Goal: Task Accomplishment & Management: Complete application form

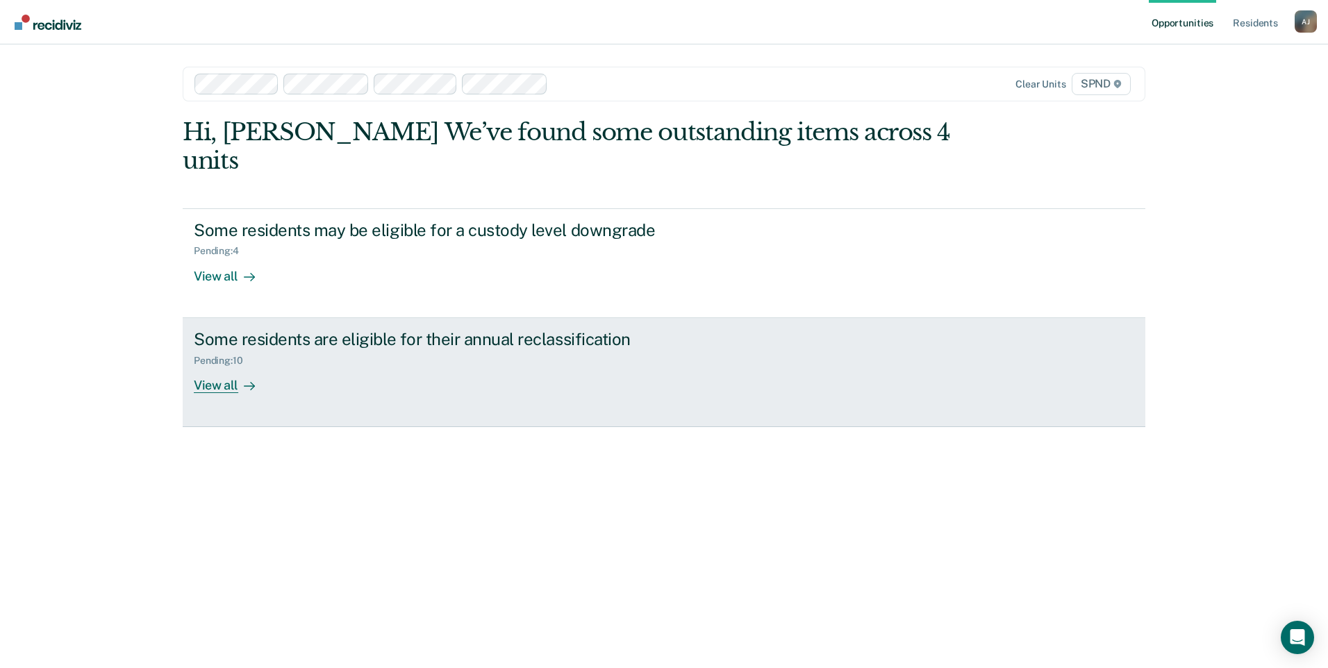
click at [213, 366] on div "View all" at bounding box center [233, 379] width 78 height 27
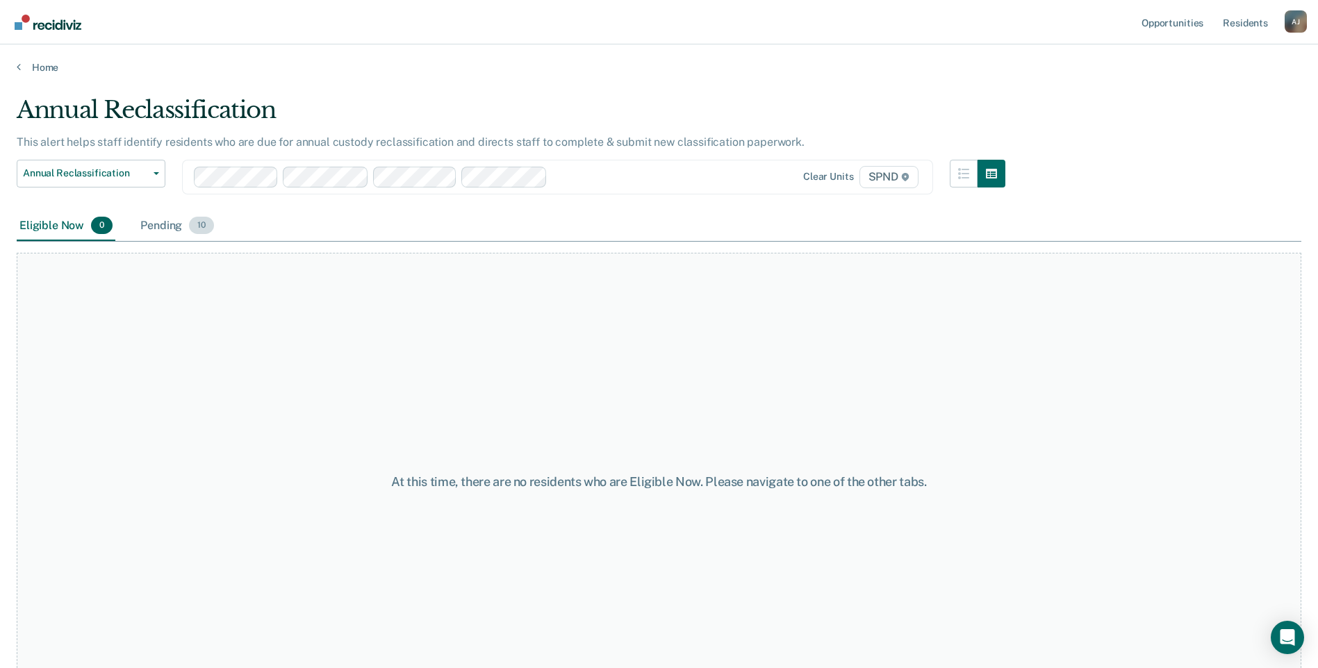
click at [182, 223] on div "Pending 10" at bounding box center [177, 226] width 79 height 31
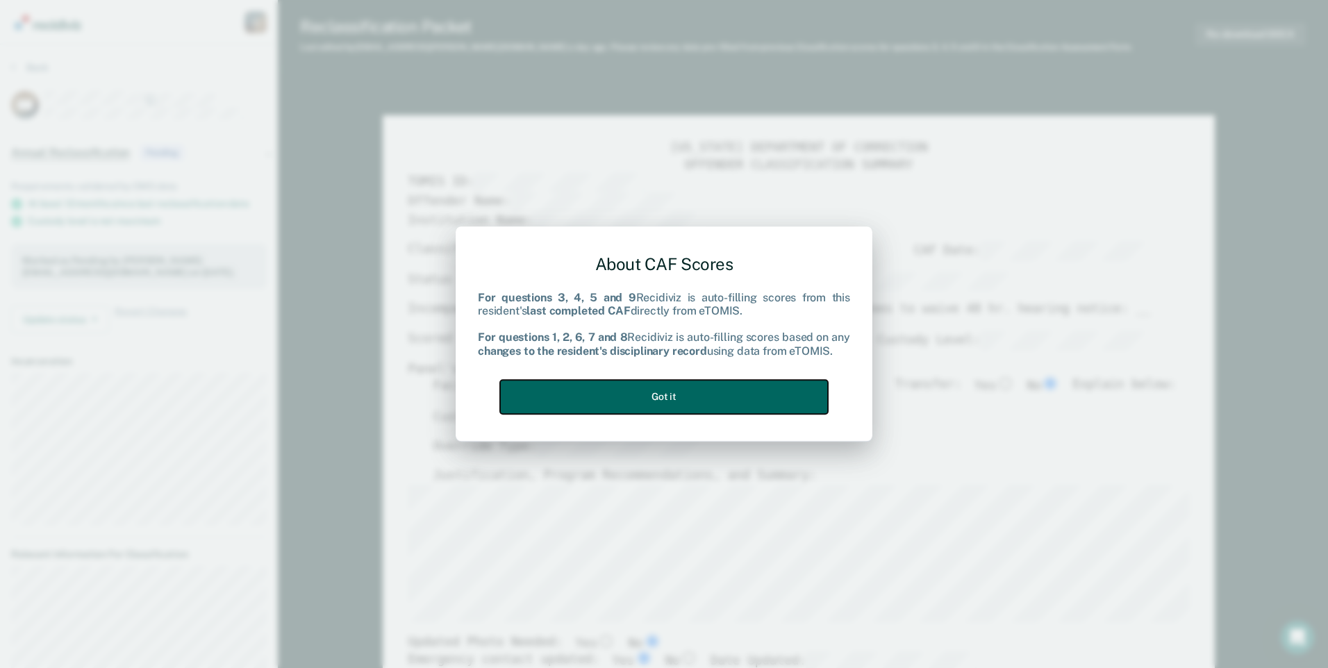
drag, startPoint x: 702, startPoint y: 410, endPoint x: 698, endPoint y: 404, distance: 7.2
click at [702, 409] on button "Got it" at bounding box center [664, 397] width 328 height 34
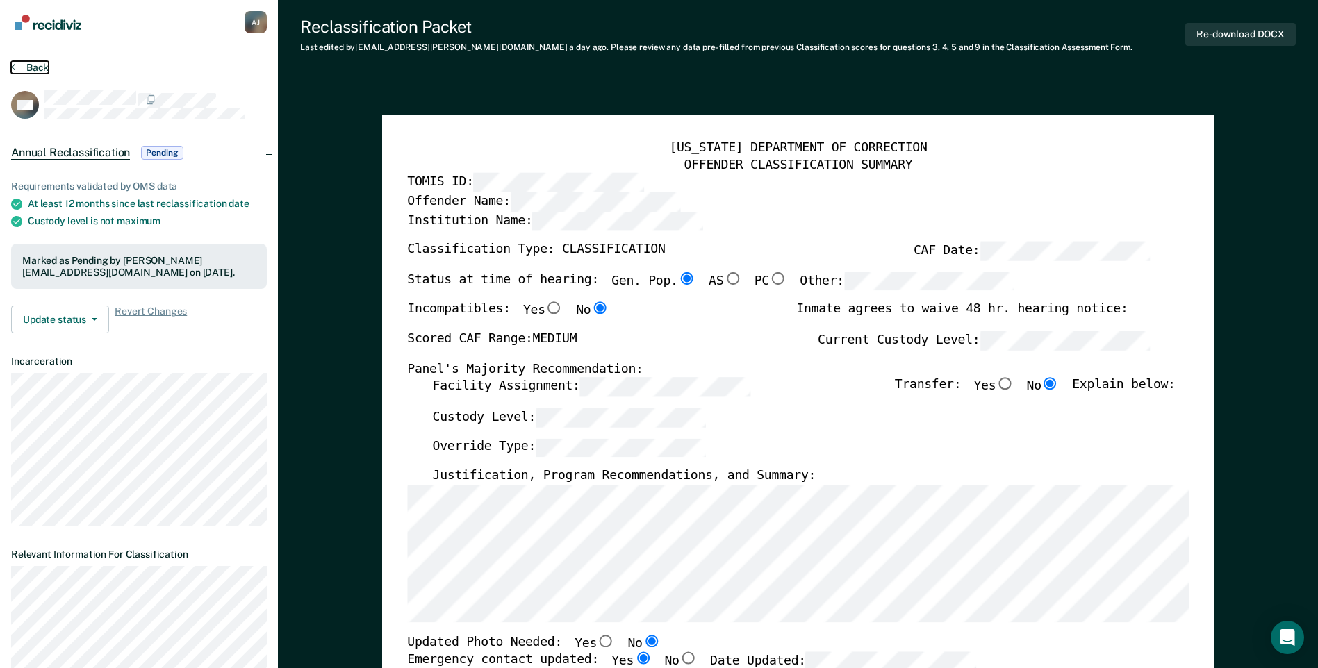
click at [11, 62] on icon at bounding box center [13, 66] width 4 height 11
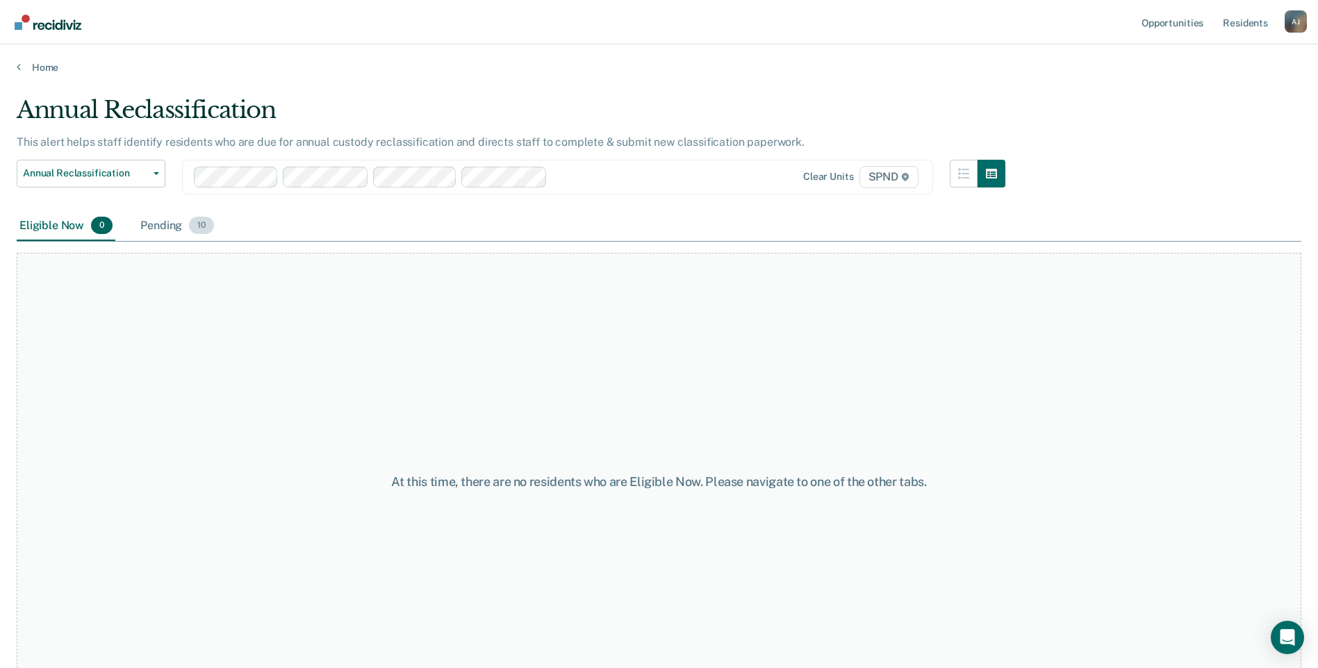
click at [172, 222] on div "Pending 10" at bounding box center [177, 226] width 79 height 31
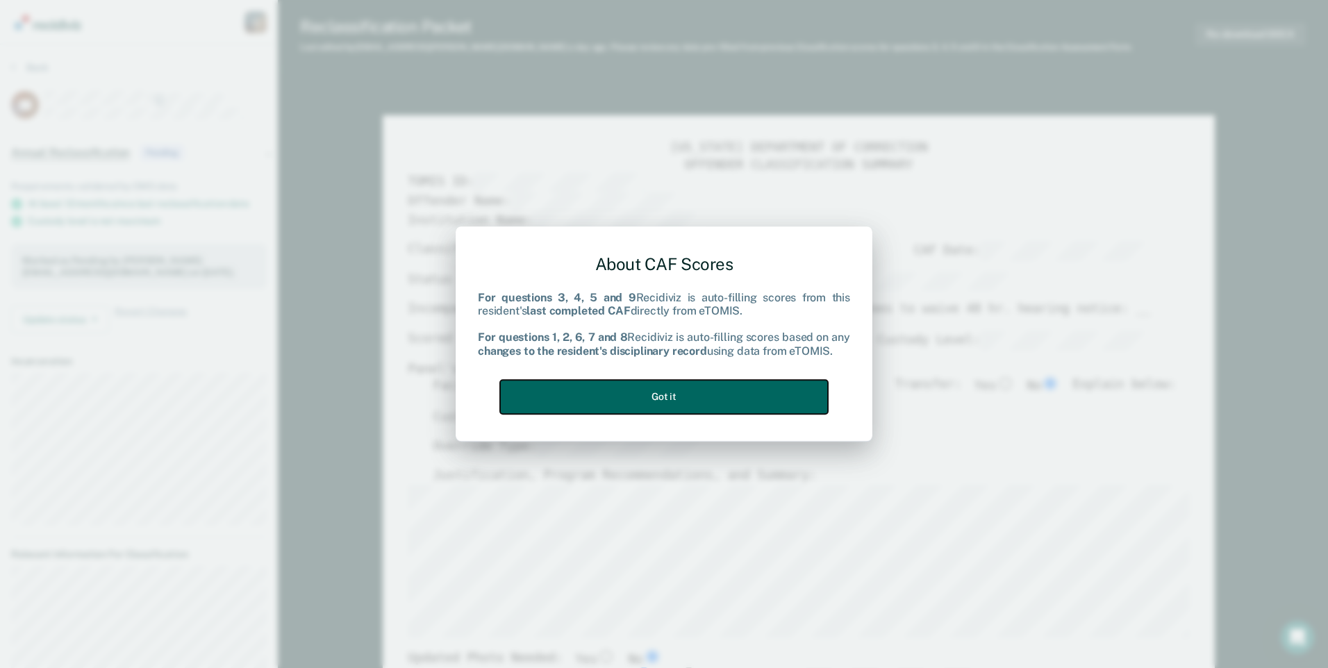
click at [634, 402] on button "Got it" at bounding box center [664, 397] width 328 height 34
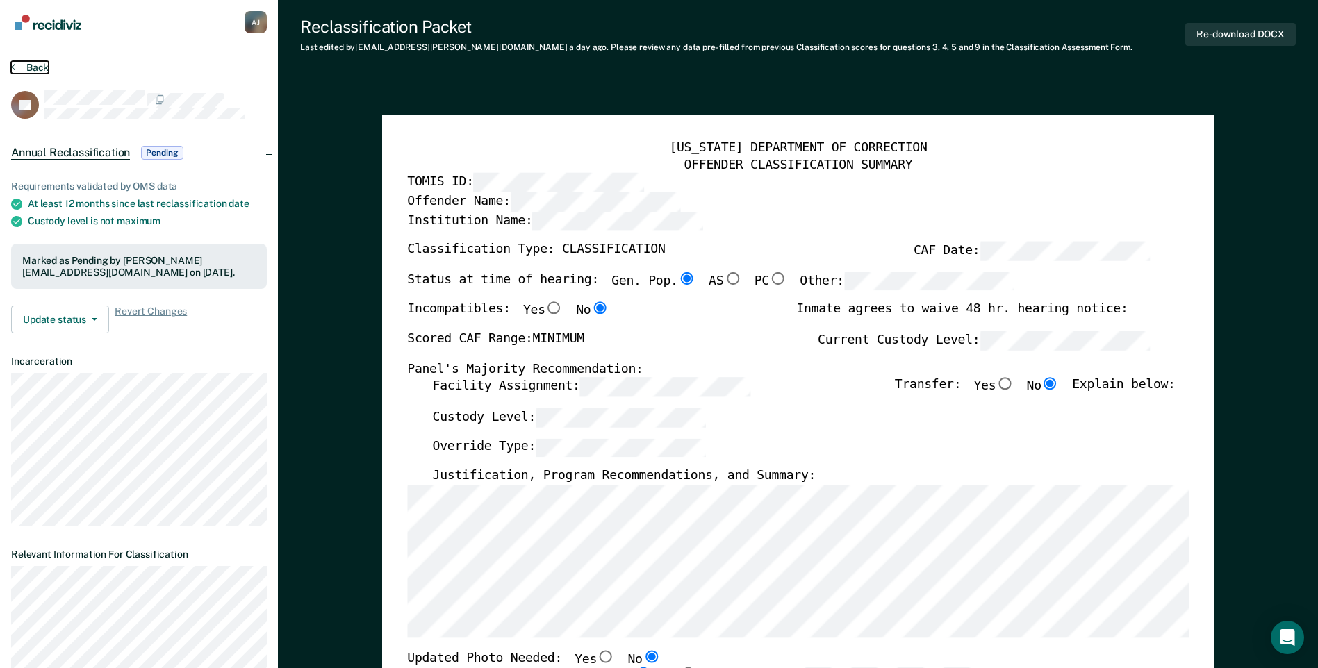
click at [19, 65] on button "Back" at bounding box center [30, 67] width 38 height 13
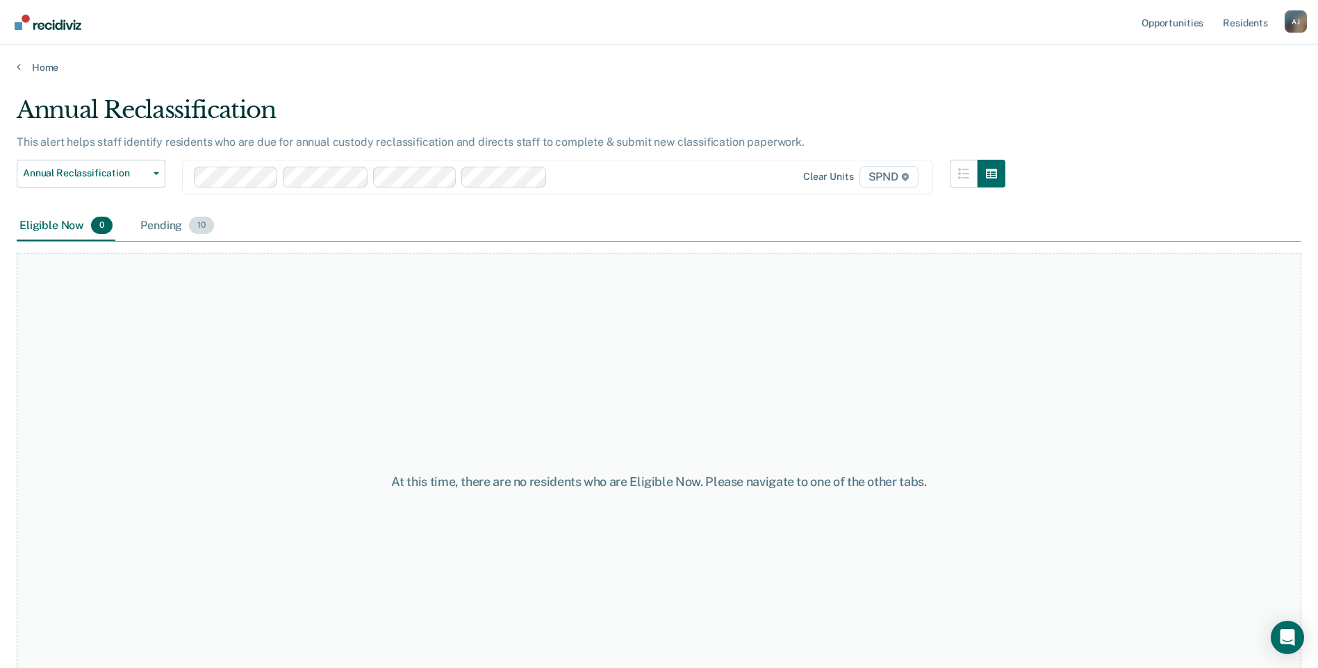
drag, startPoint x: 158, startPoint y: 230, endPoint x: 166, endPoint y: 231, distance: 7.7
click at [159, 230] on div "Pending 10" at bounding box center [177, 226] width 79 height 31
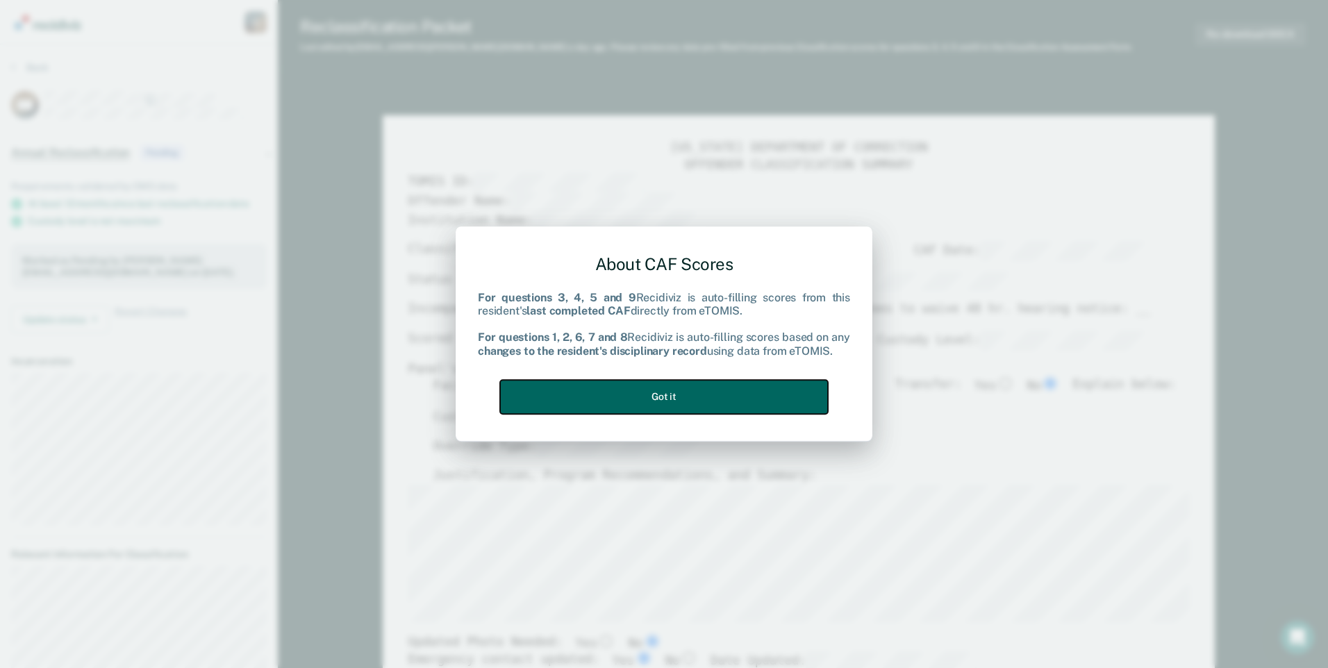
click at [695, 394] on button "Got it" at bounding box center [664, 397] width 328 height 34
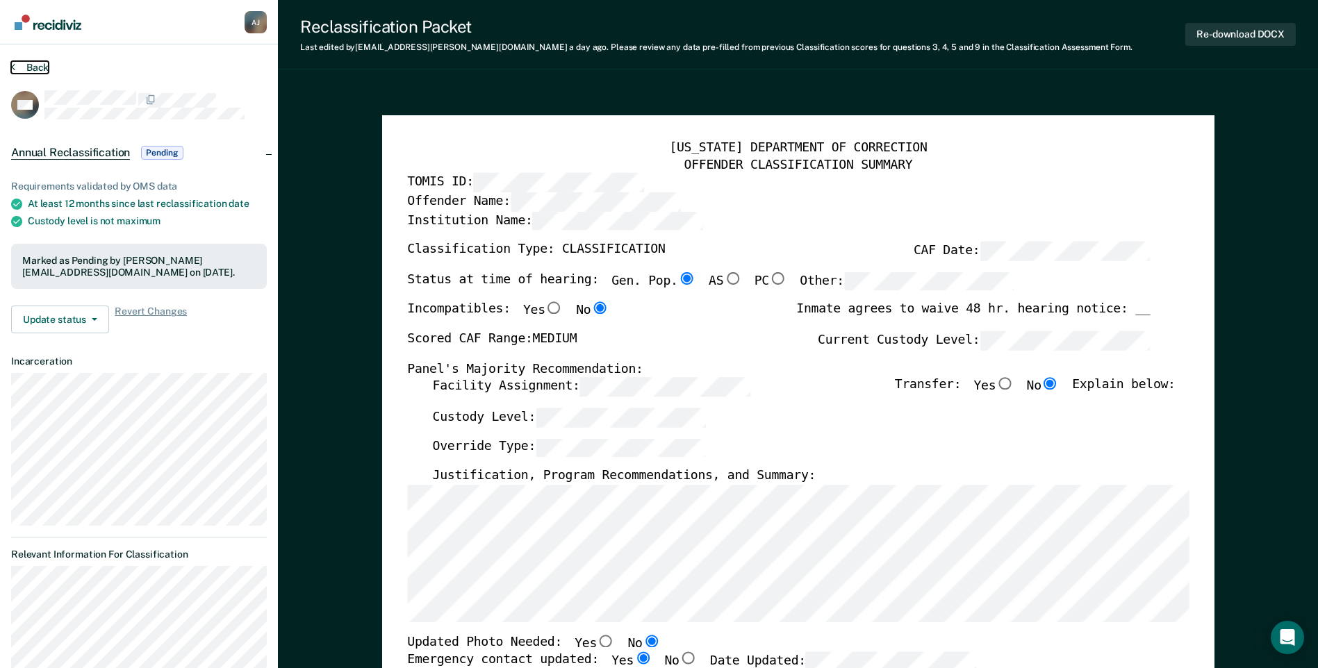
click at [15, 67] on button "Back" at bounding box center [30, 67] width 38 height 13
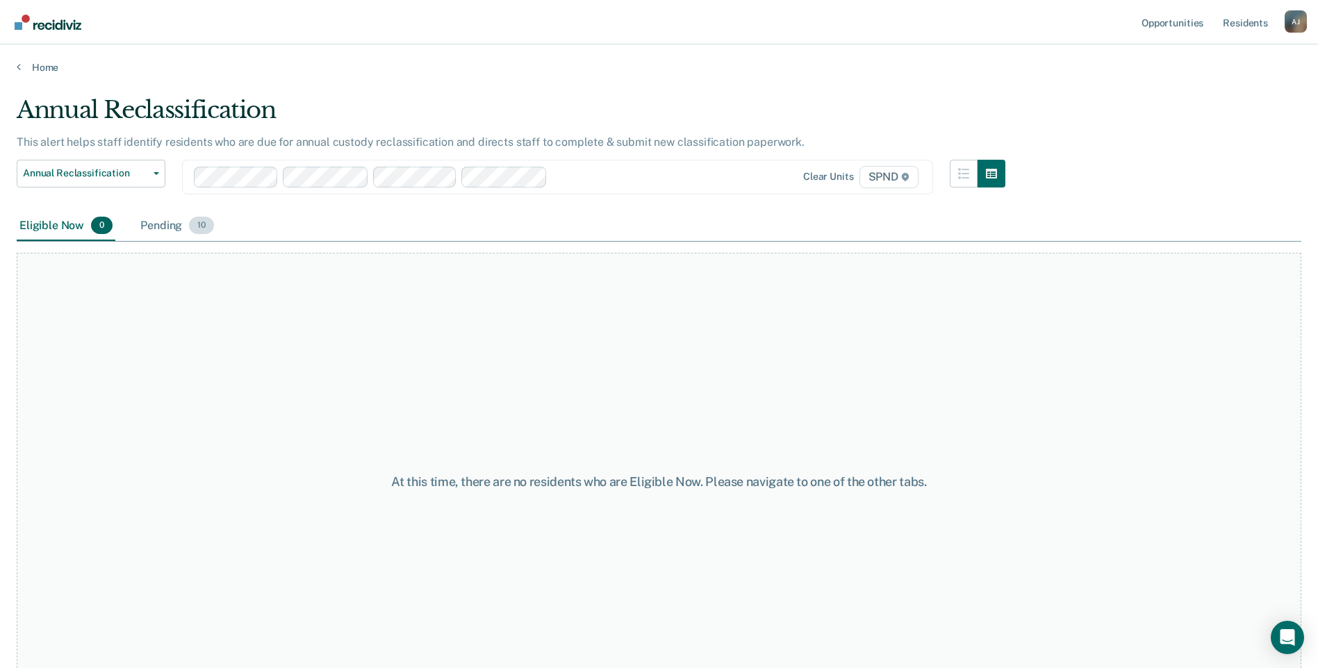
click at [177, 217] on div "Pending 10" at bounding box center [177, 226] width 79 height 31
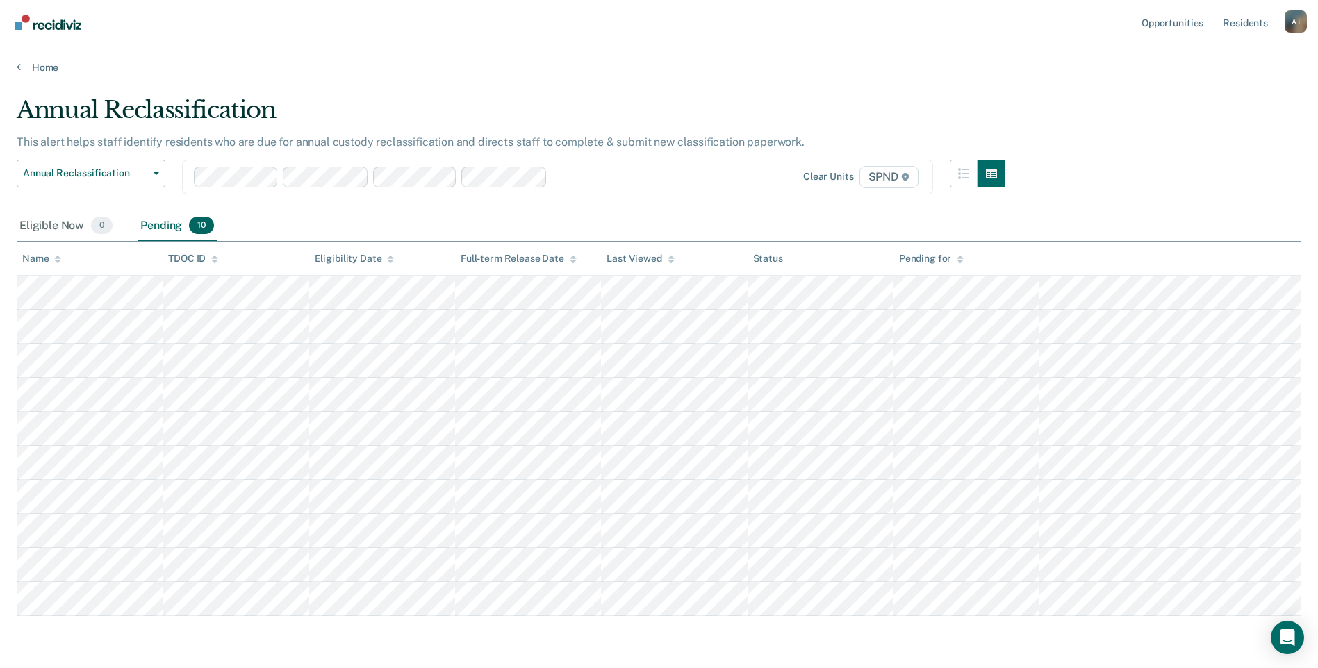
click at [15, 69] on div "Home" at bounding box center [659, 58] width 1318 height 29
click at [13, 68] on div "Home" at bounding box center [659, 58] width 1318 height 29
click at [17, 65] on icon at bounding box center [19, 66] width 4 height 11
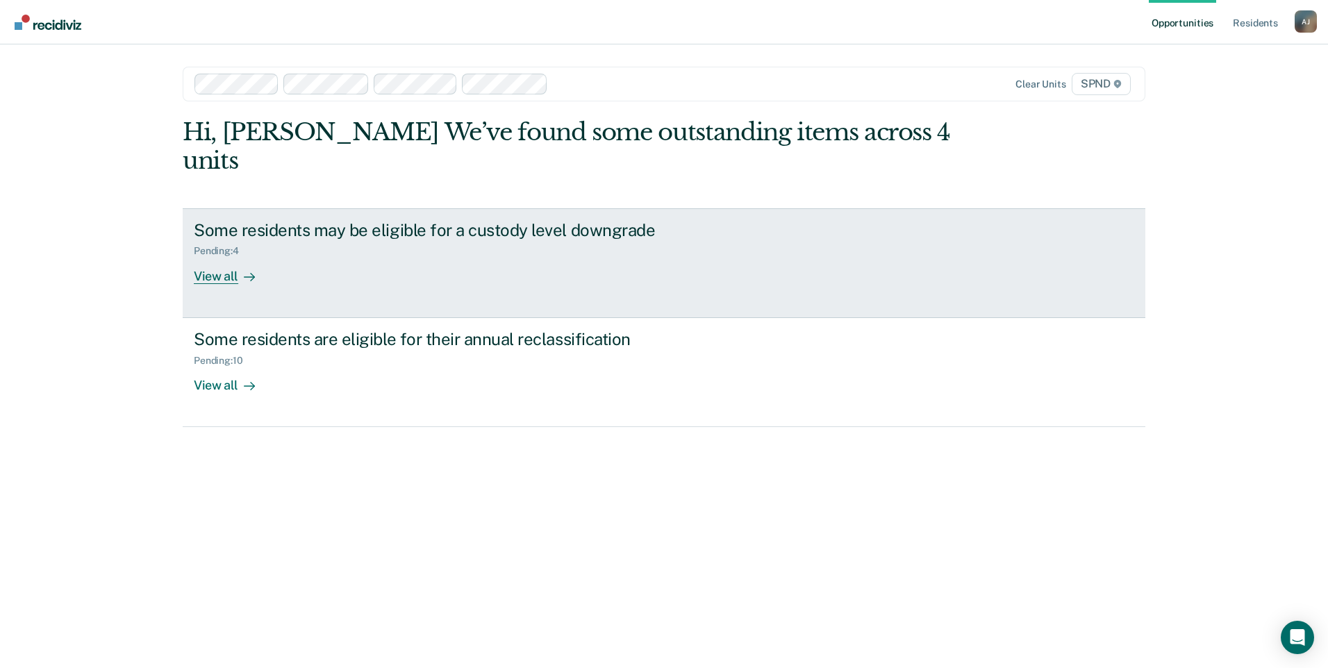
click at [227, 257] on div "View all" at bounding box center [233, 270] width 78 height 27
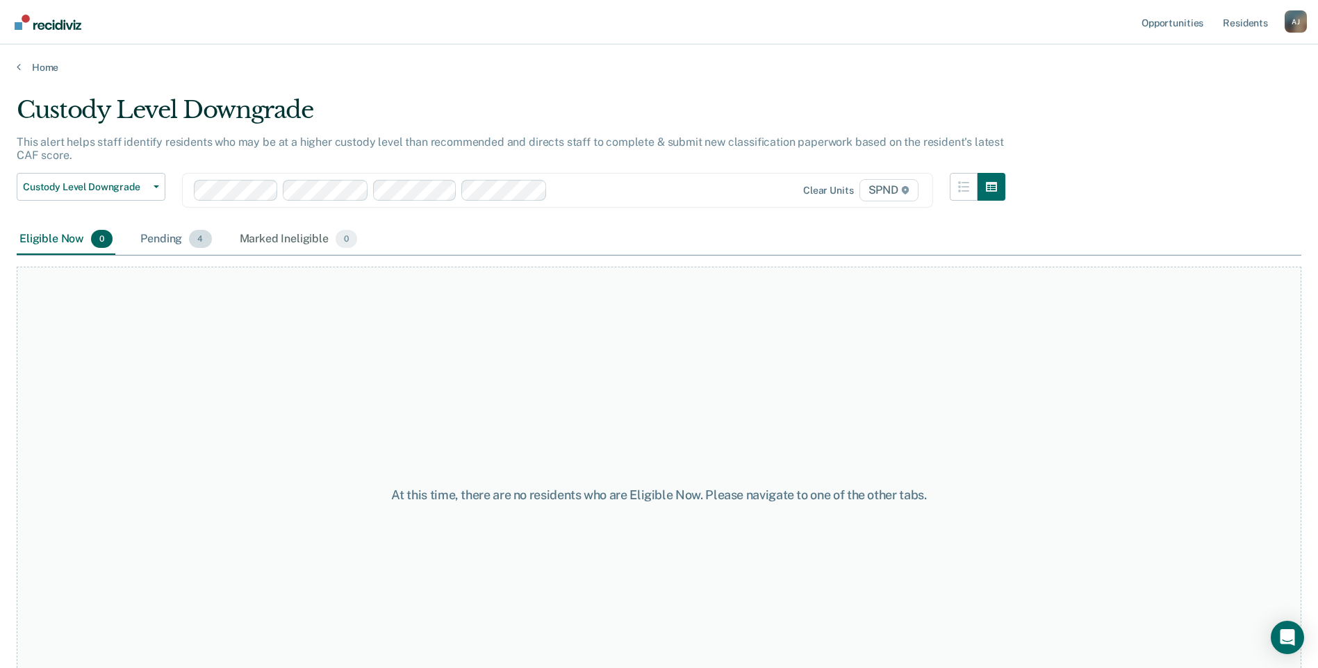
click at [155, 238] on div "Pending 4" at bounding box center [176, 239] width 76 height 31
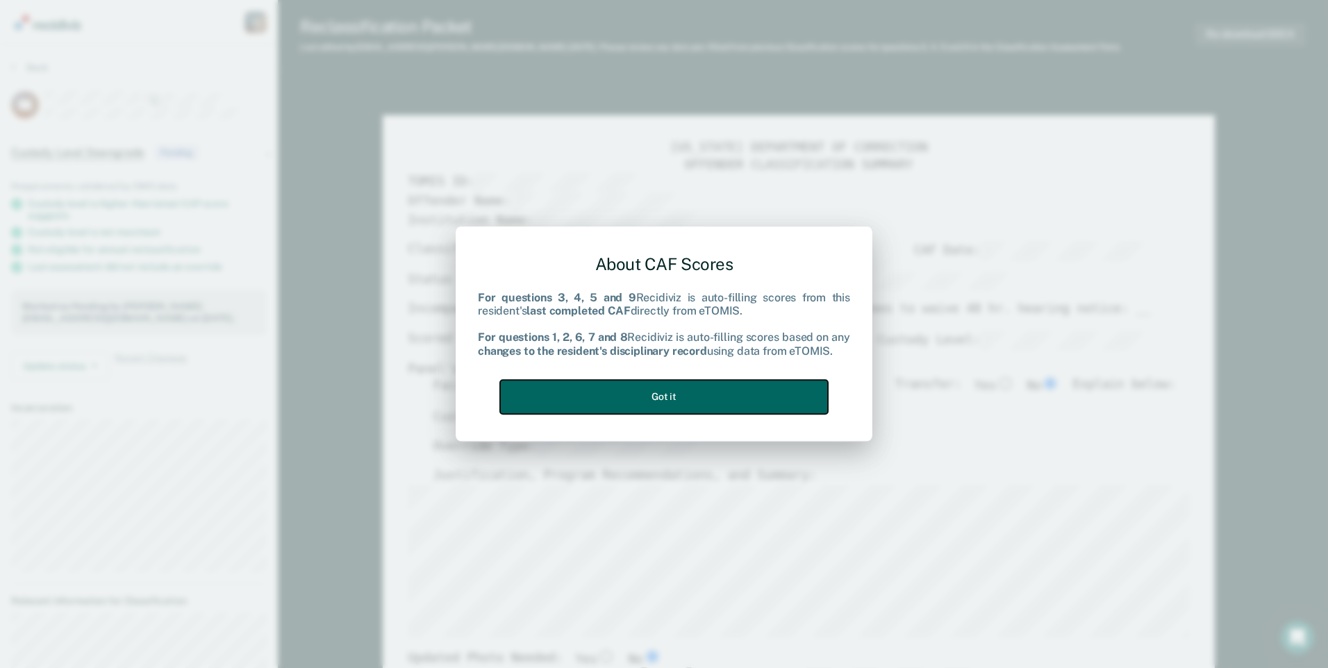
click at [760, 395] on button "Got it" at bounding box center [664, 397] width 328 height 34
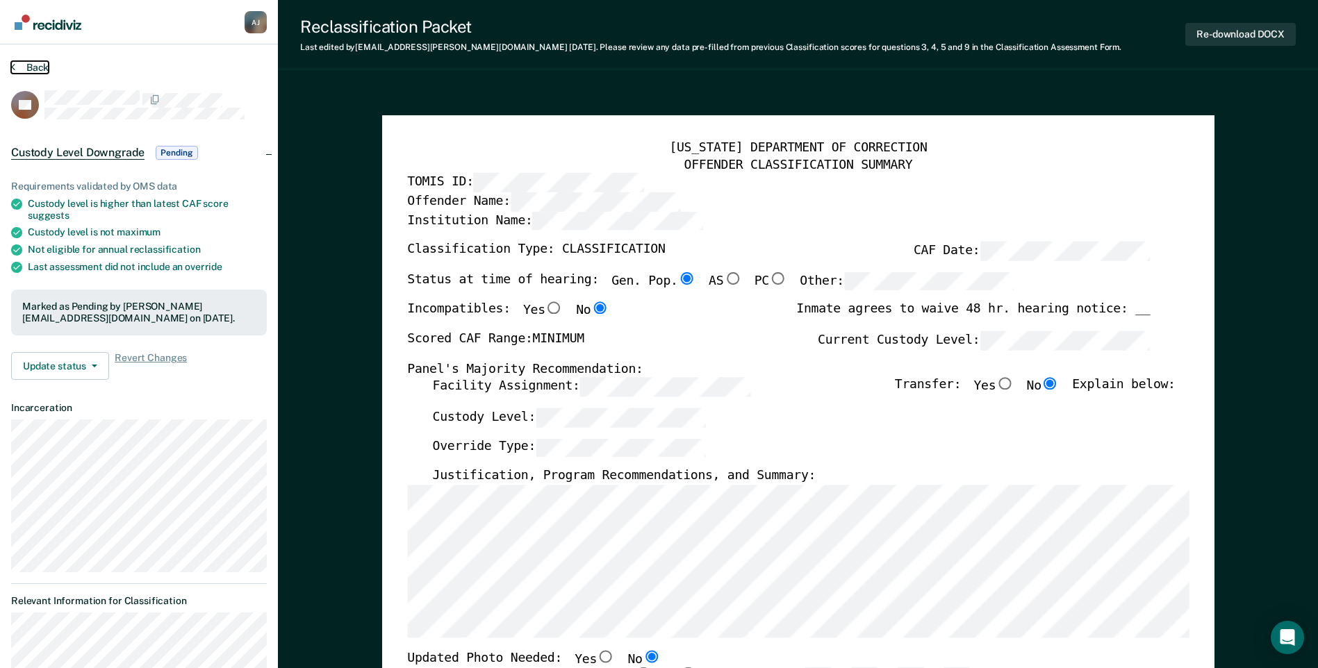
click at [13, 63] on icon at bounding box center [13, 66] width 4 height 11
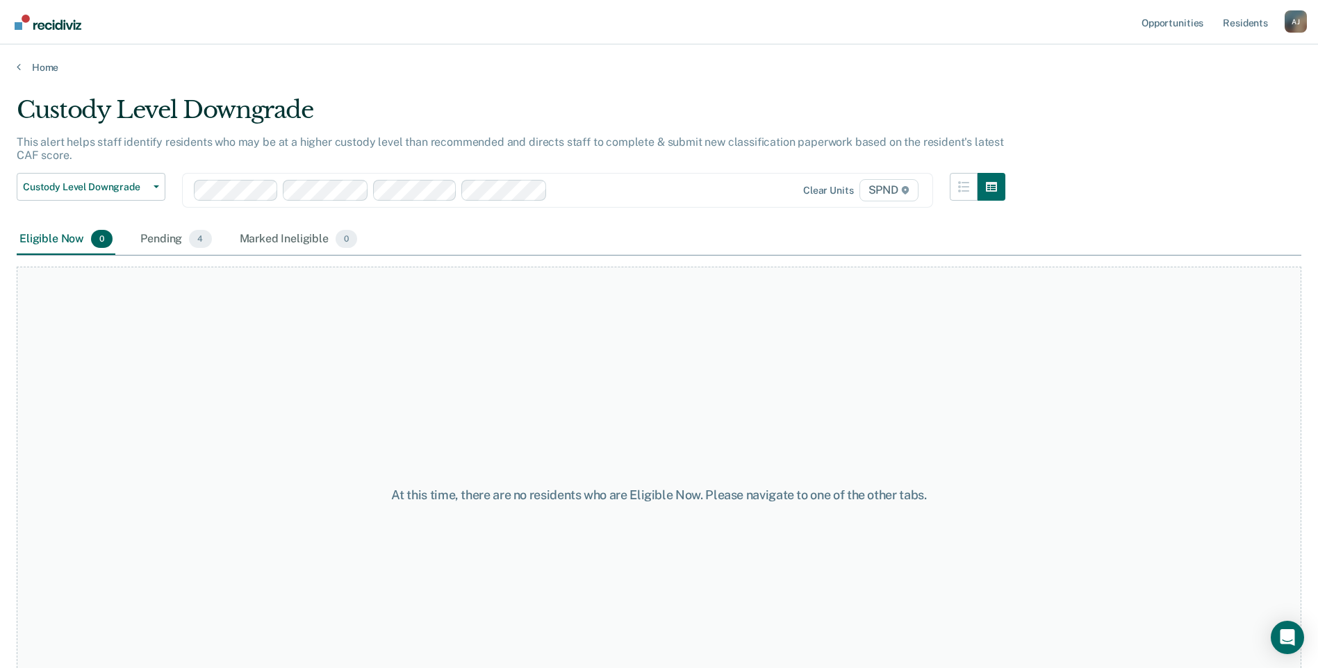
click at [154, 238] on div "Pending 4" at bounding box center [176, 239] width 76 height 31
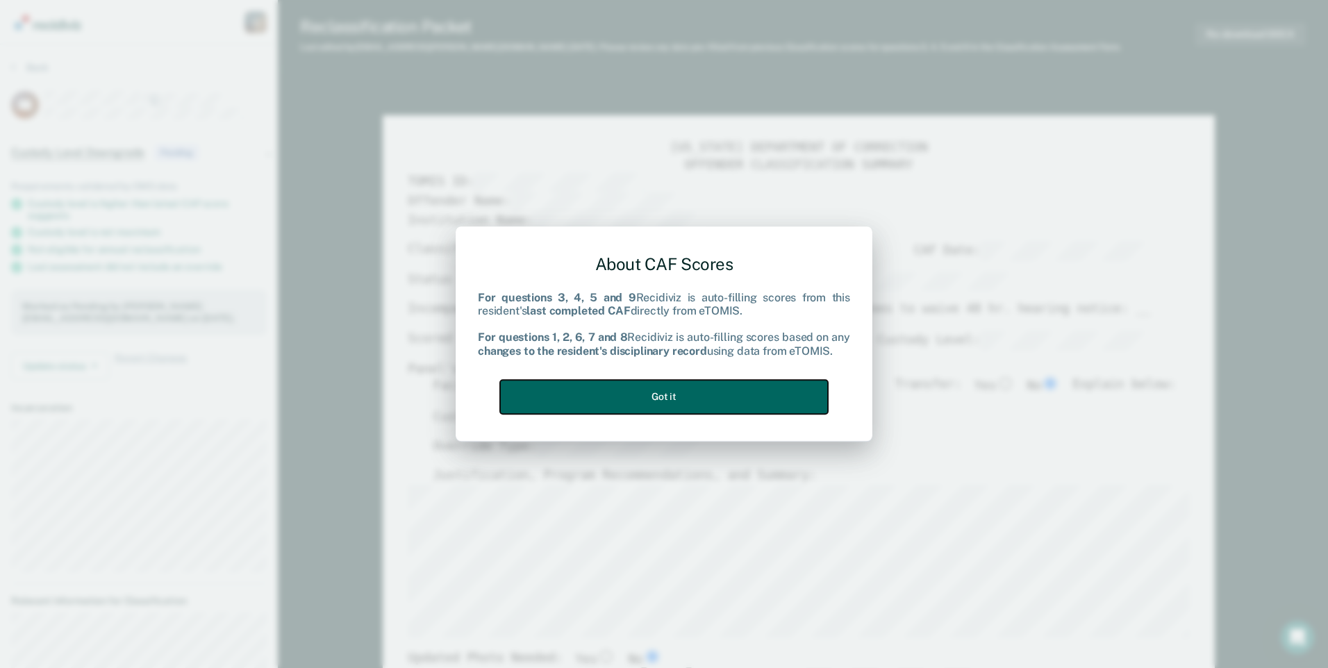
drag, startPoint x: 729, startPoint y: 386, endPoint x: 780, endPoint y: 362, distance: 56.6
click at [729, 386] on button "Got it" at bounding box center [664, 397] width 328 height 34
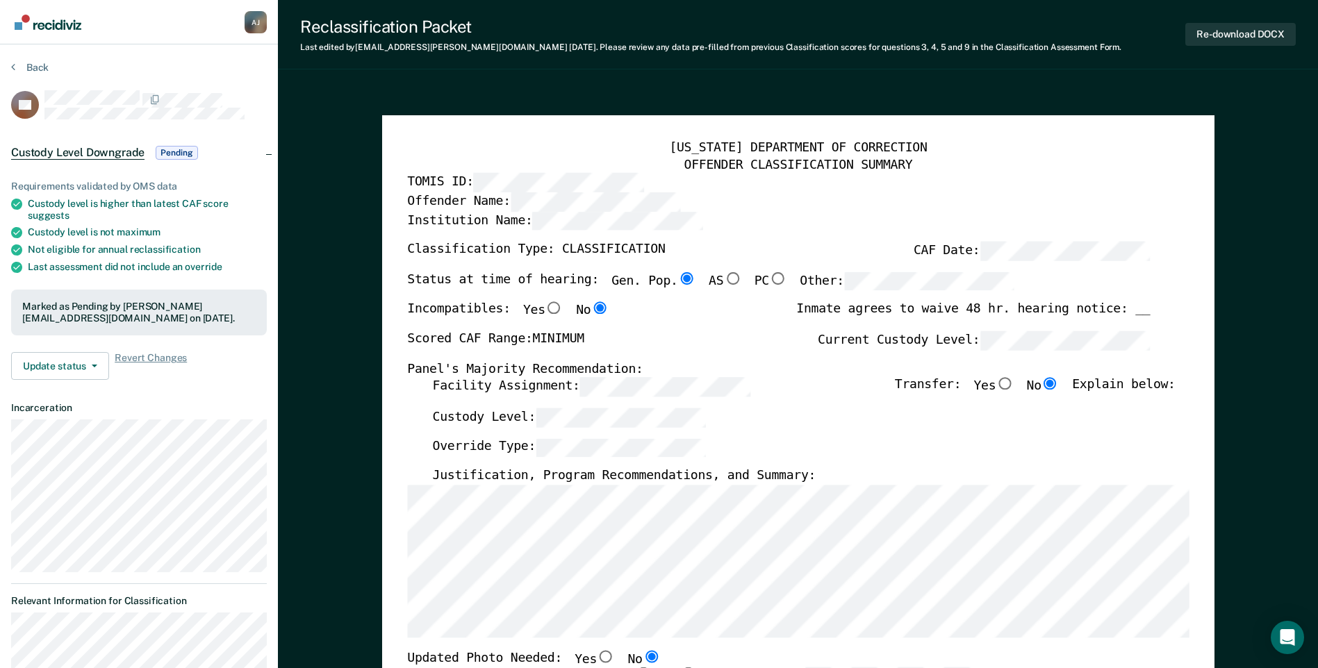
type textarea "x"
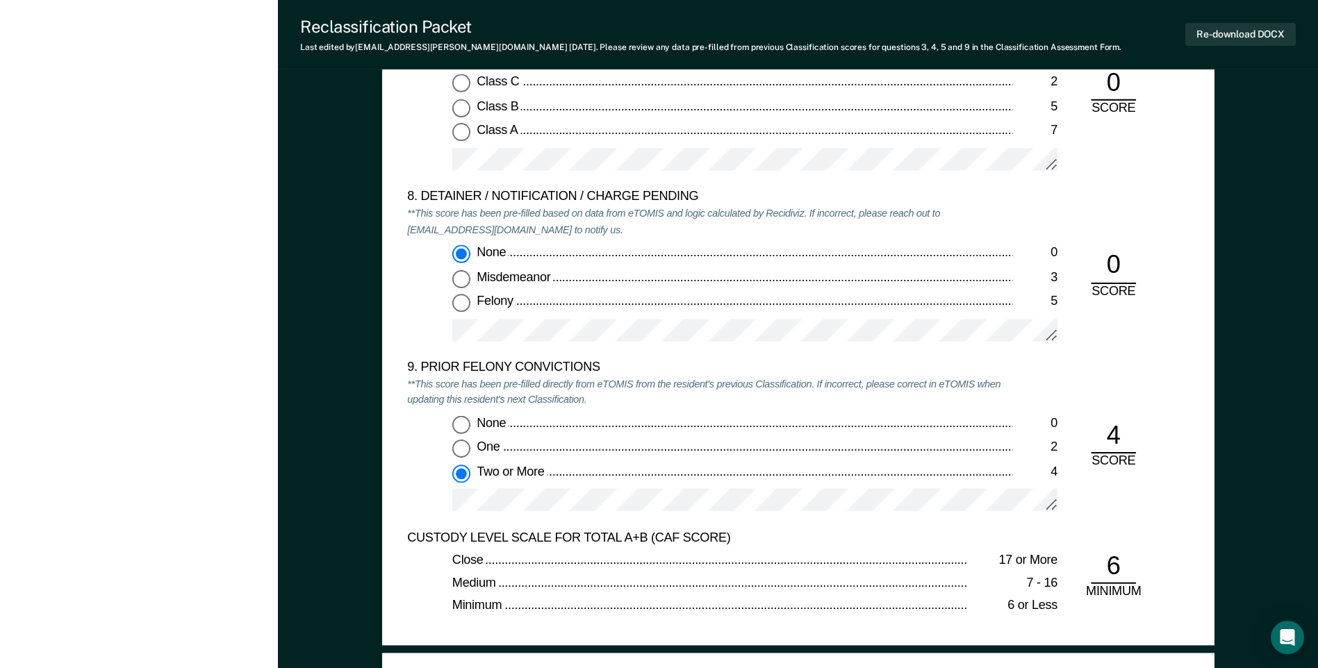
scroll to position [2992, 0]
